Goal: Task Accomplishment & Management: Manage account settings

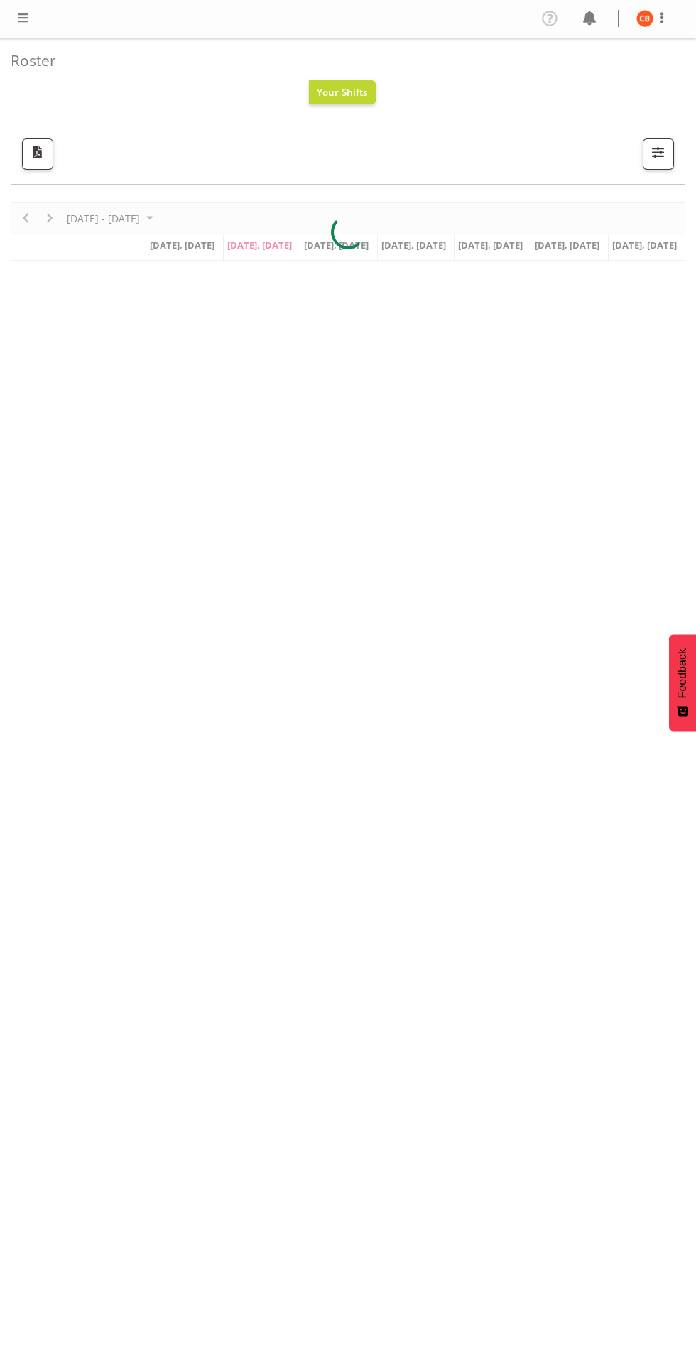
click at [28, 22] on span at bounding box center [22, 17] width 17 height 17
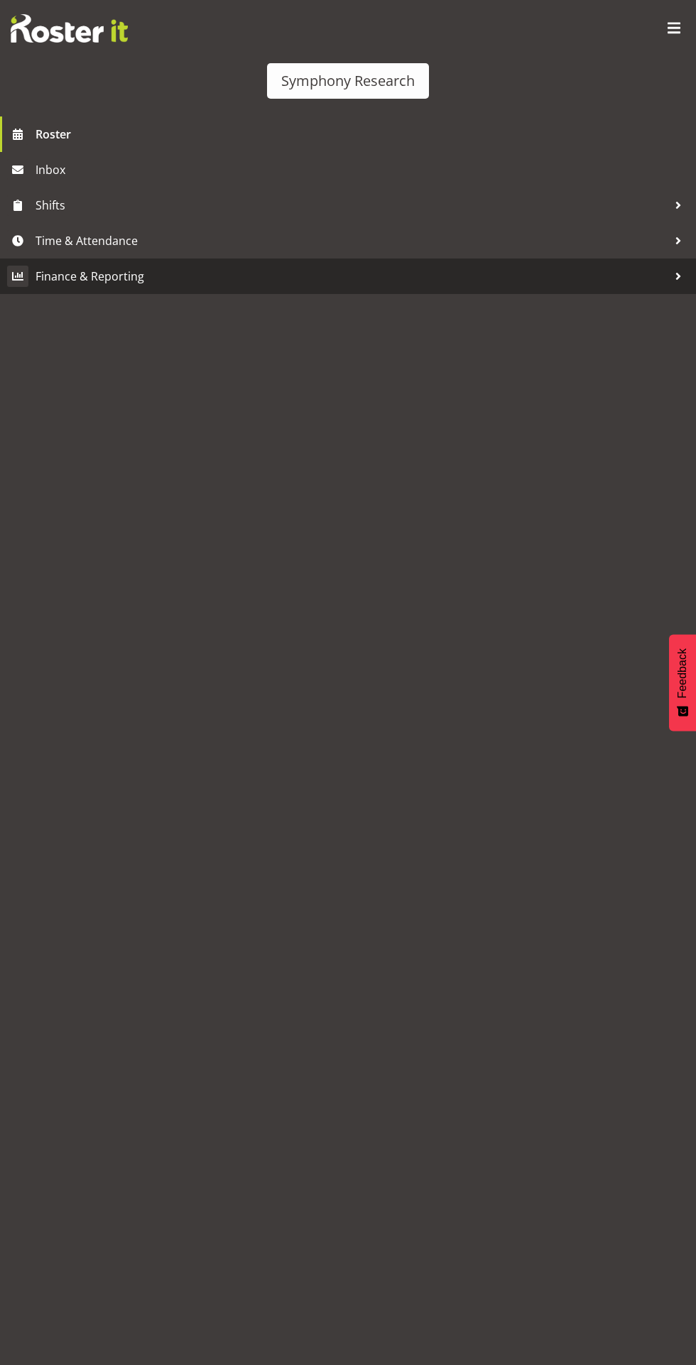
click at [63, 276] on span "Finance & Reporting" at bounding box center [352, 276] width 632 height 21
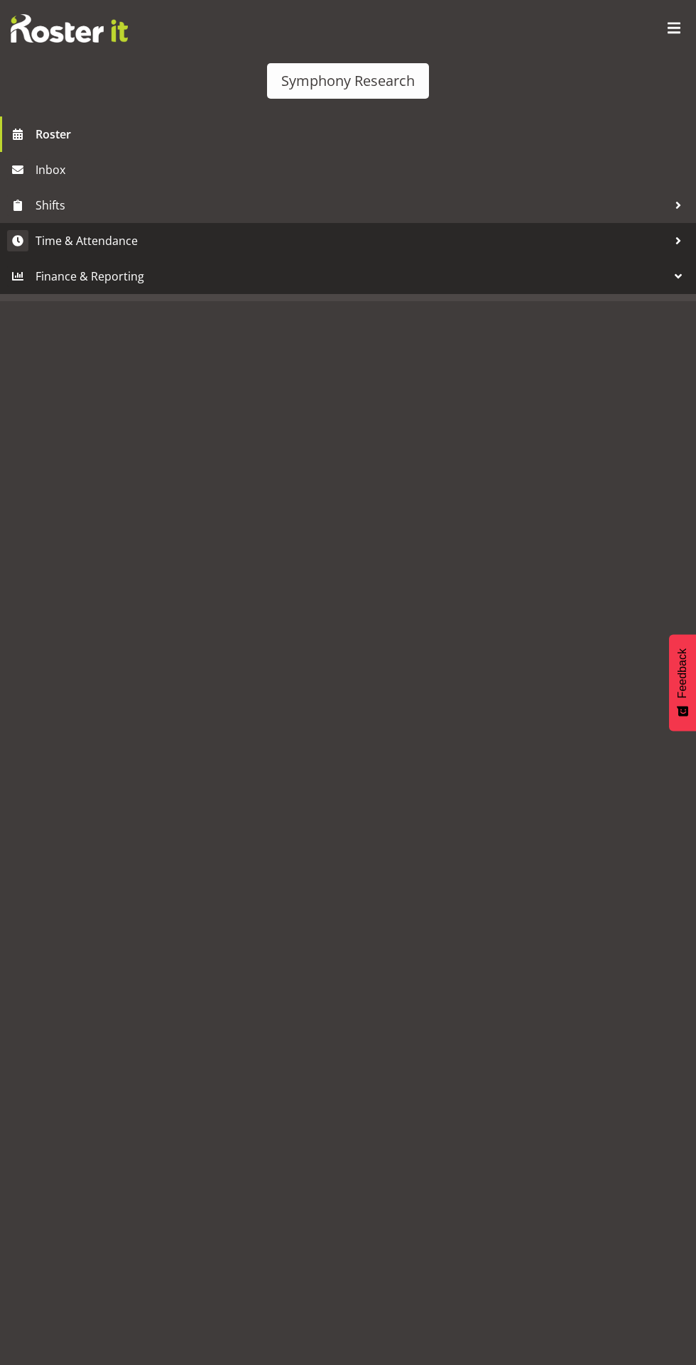
click at [71, 238] on span "Time & Attendance" at bounding box center [352, 240] width 632 height 21
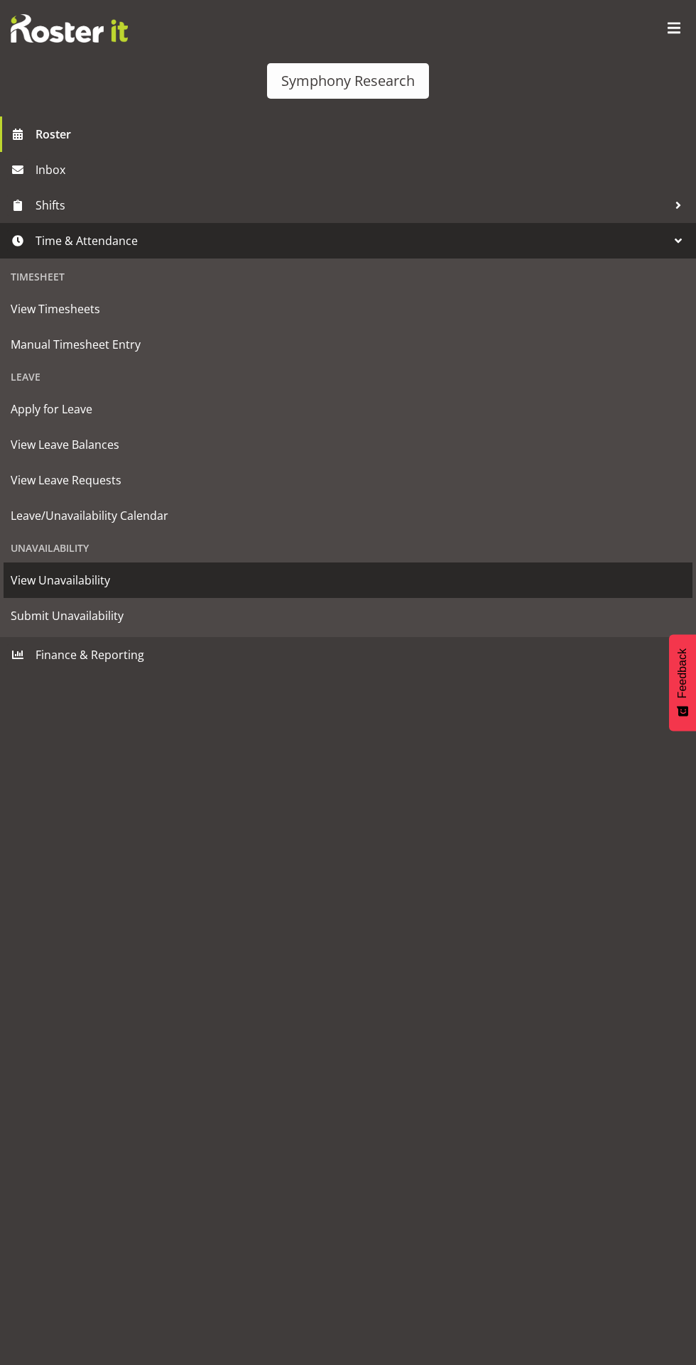
click at [55, 582] on span "View Unavailability" at bounding box center [348, 580] width 675 height 21
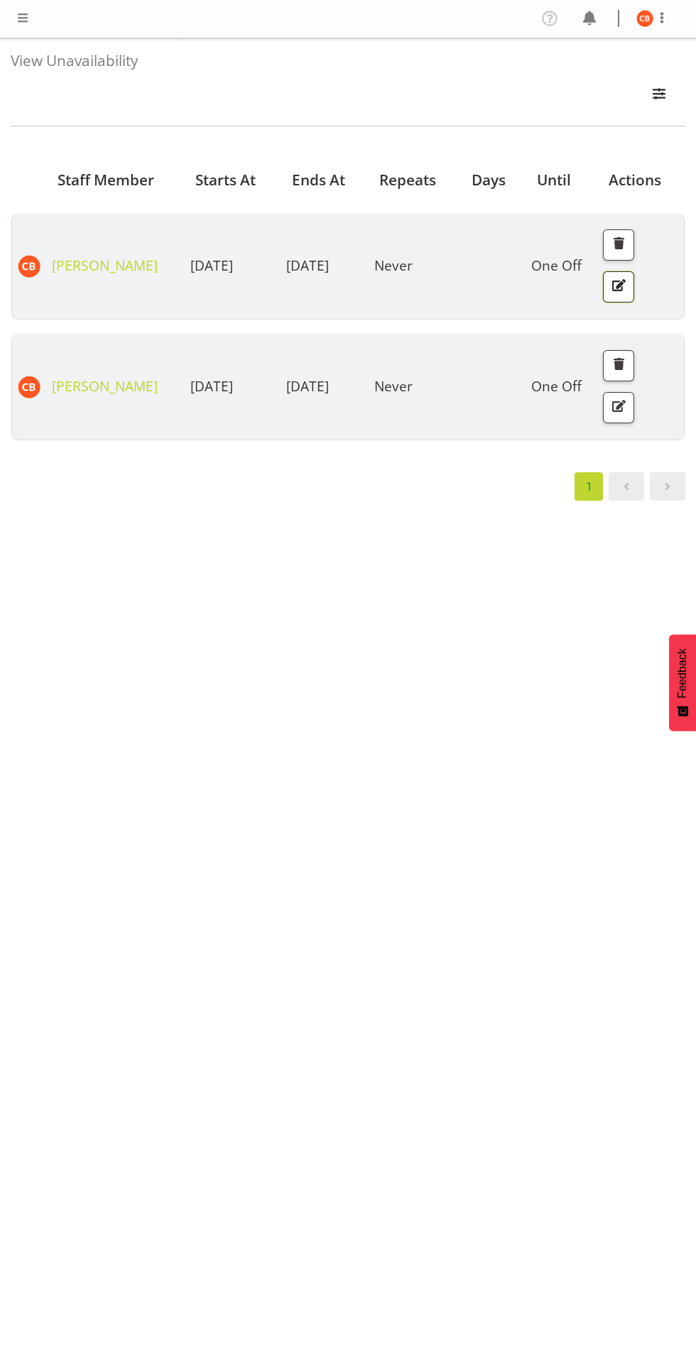
click at [628, 294] on span "button" at bounding box center [619, 285] width 18 height 18
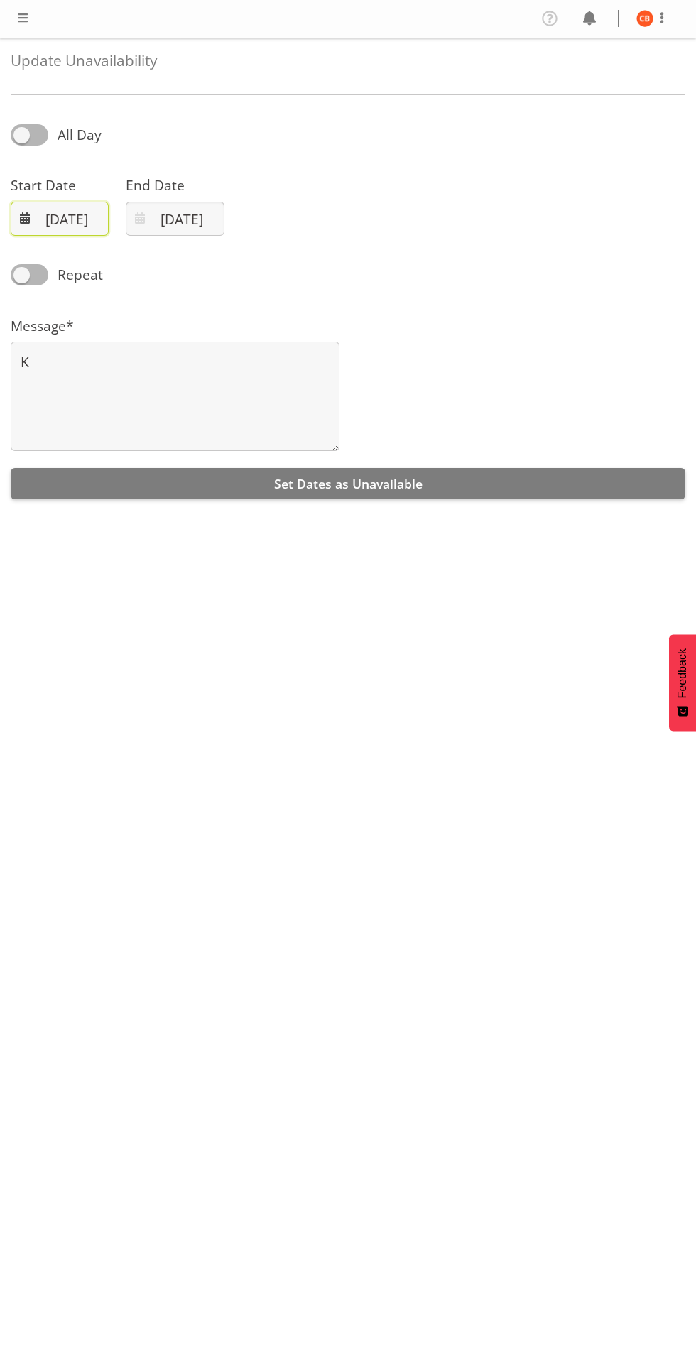
click at [67, 220] on input "22/08/2025" at bounding box center [60, 219] width 98 height 34
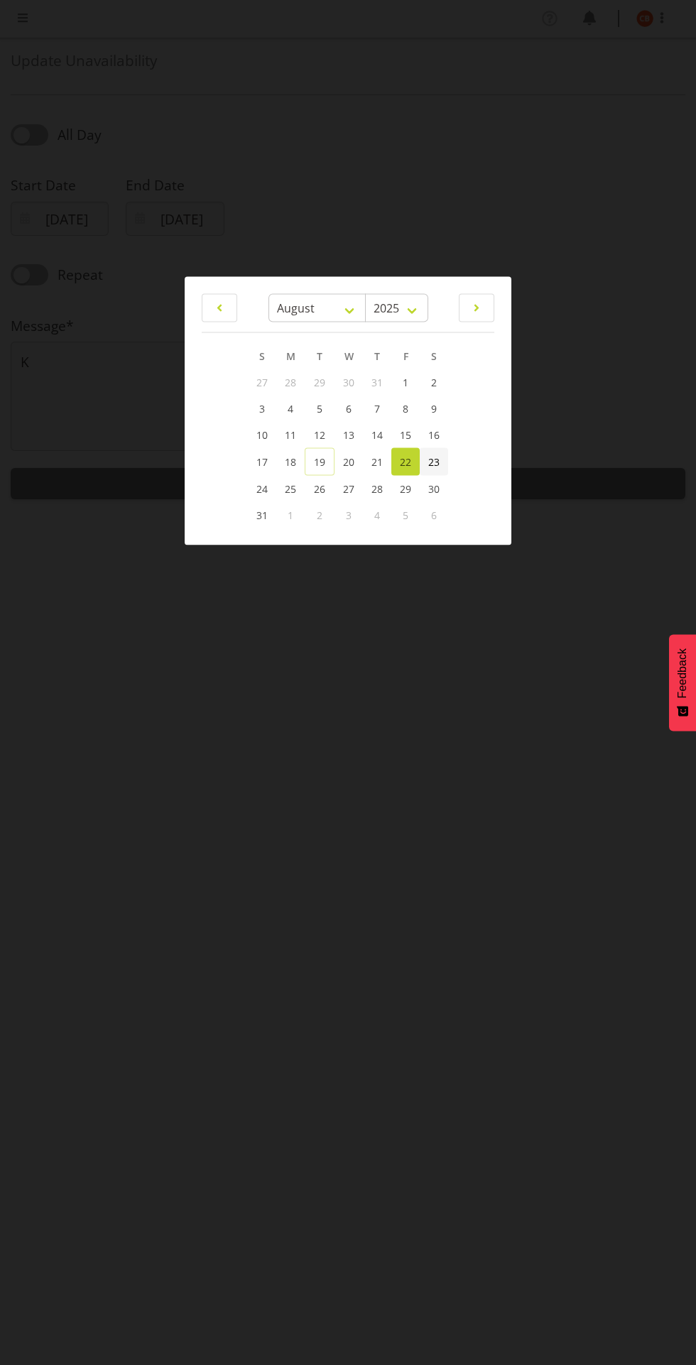
click at [435, 460] on span "23" at bounding box center [433, 461] width 11 height 13
type input "23/08/2025"
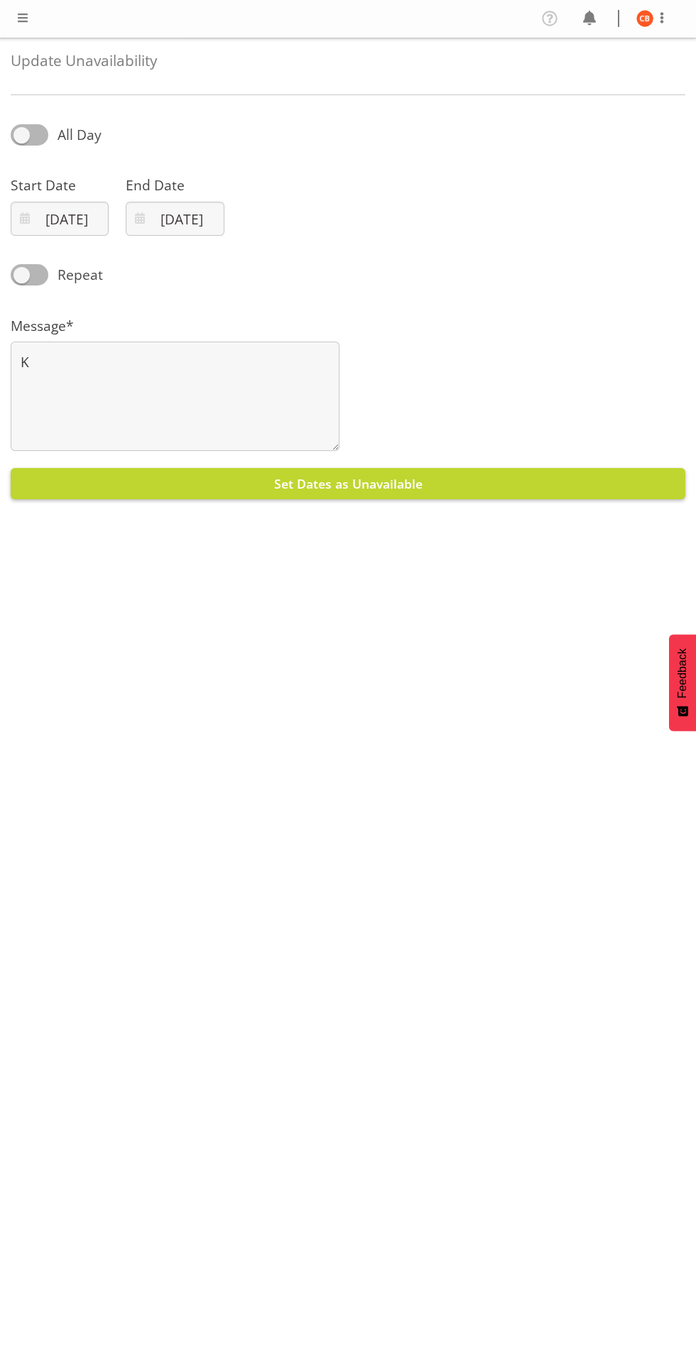
click at [485, 499] on button "Set Dates as Unavailable" at bounding box center [348, 483] width 675 height 31
